Goal: Find specific page/section: Find specific page/section

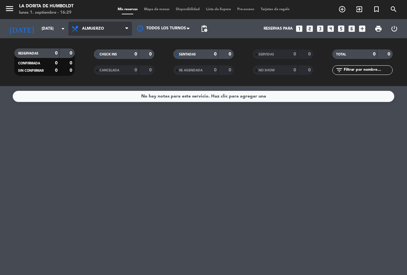
click at [93, 27] on span "Almuerzo" at bounding box center [93, 28] width 22 height 4
click at [106, 70] on div "menu La [PERSON_NAME] [DATE] 1. septiembre - 16:29 Mis reservas Mapa de mesas D…" at bounding box center [203, 43] width 407 height 86
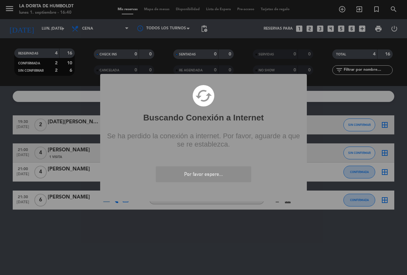
click at [259, 46] on div "? ! i Buscando Conexión a Internet × cached Se ha perdido la conexión a interne…" at bounding box center [203, 137] width 407 height 275
